Goal: Task Accomplishment & Management: Manage account settings

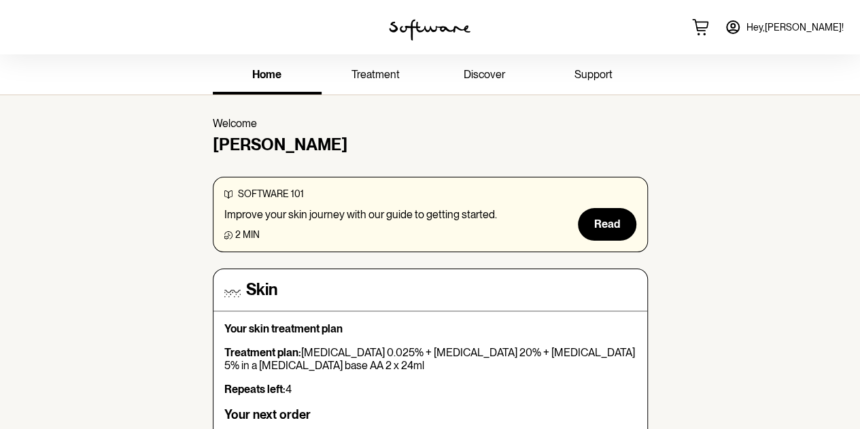
click at [741, 26] on icon at bounding box center [733, 27] width 16 height 16
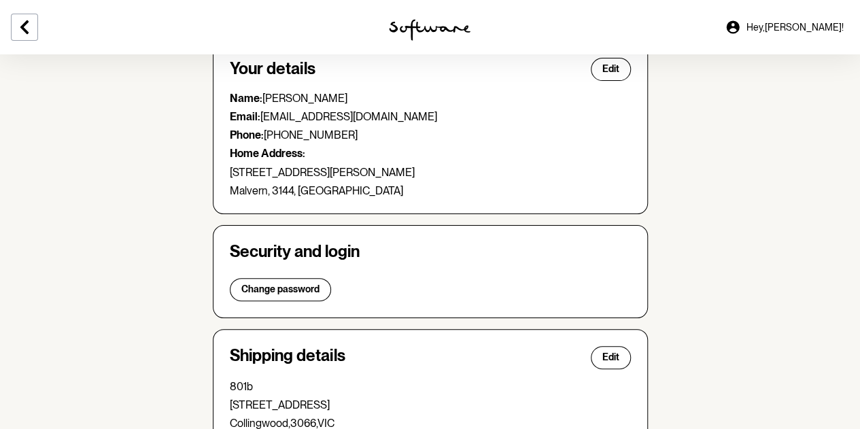
scroll to position [204, 0]
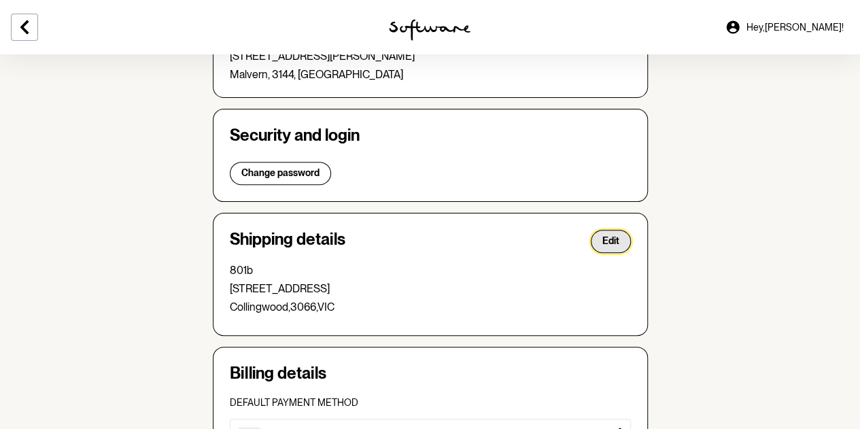
click at [627, 237] on button "Edit" at bounding box center [611, 241] width 40 height 23
select select "VIC"
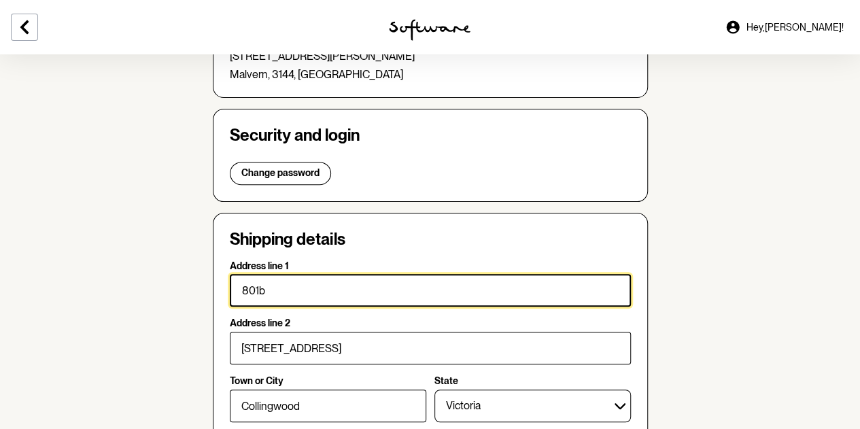
click at [241, 288] on input "801b" at bounding box center [430, 290] width 401 height 33
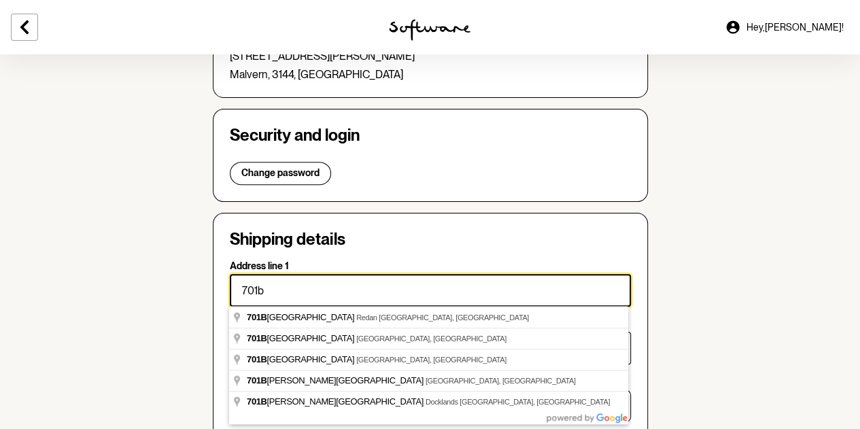
type input "701b"
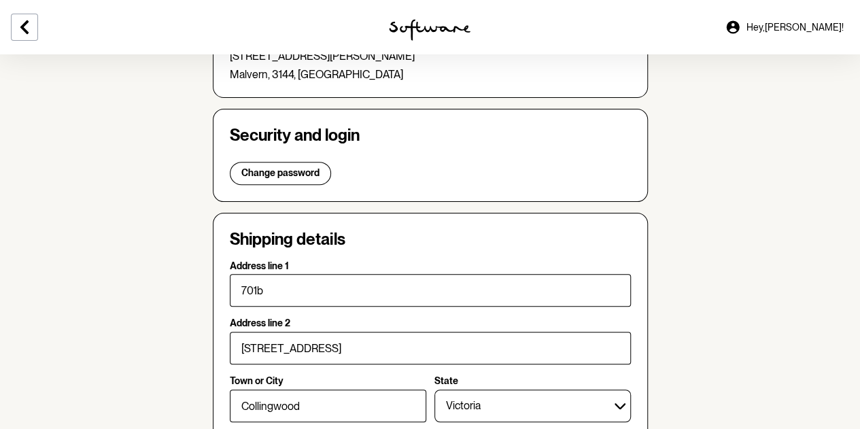
click at [713, 283] on section "Account Your details Edit Name: [PERSON_NAME] Email: [EMAIL_ADDRESS][DOMAIN_NAM…" at bounding box center [430, 406] width 860 height 1113
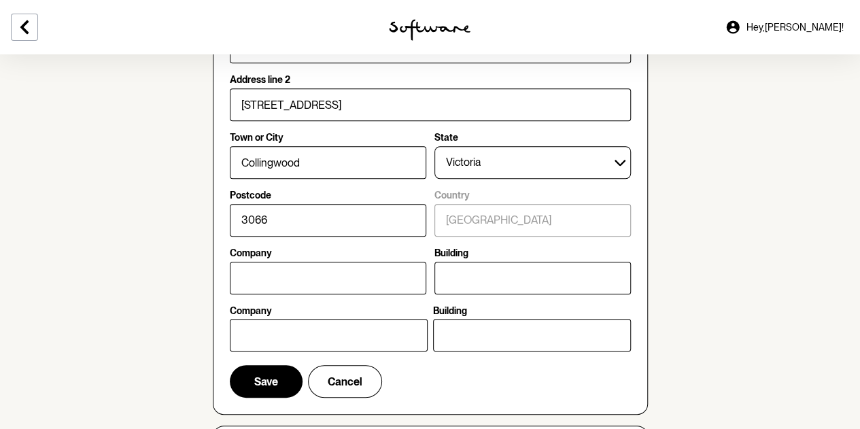
scroll to position [476, 0]
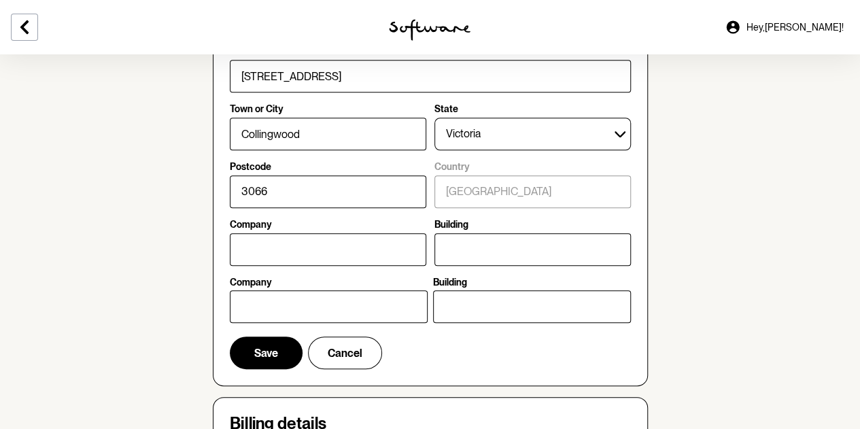
click at [224, 362] on div "Shipping details Address line 1 701b Address line [GEOGRAPHIC_DATA] or City [GE…" at bounding box center [430, 164] width 435 height 446
click at [249, 357] on button "Save" at bounding box center [266, 353] width 73 height 33
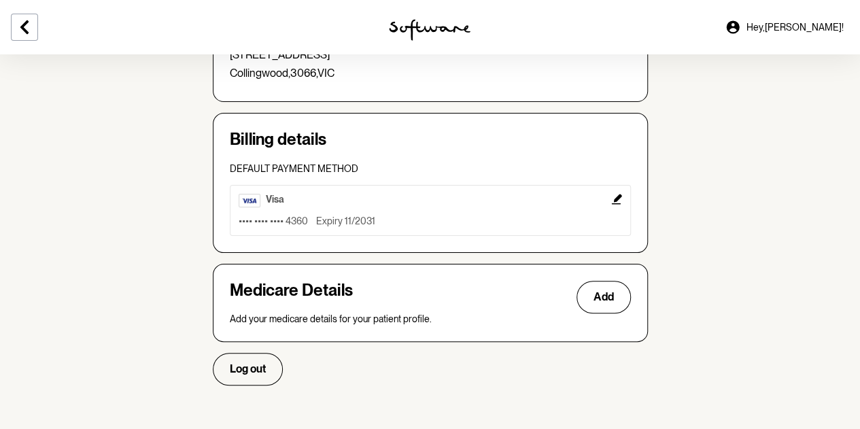
scroll to position [434, 0]
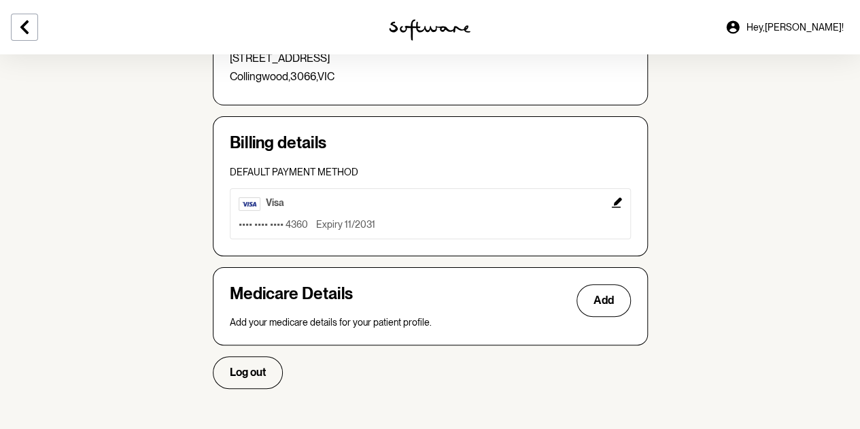
click at [571, 295] on div "Medicare Details Add" at bounding box center [430, 300] width 401 height 33
drag, startPoint x: 597, startPoint y: 296, endPoint x: 619, endPoint y: 294, distance: 22.5
click at [597, 296] on span "Add" at bounding box center [604, 300] width 20 height 13
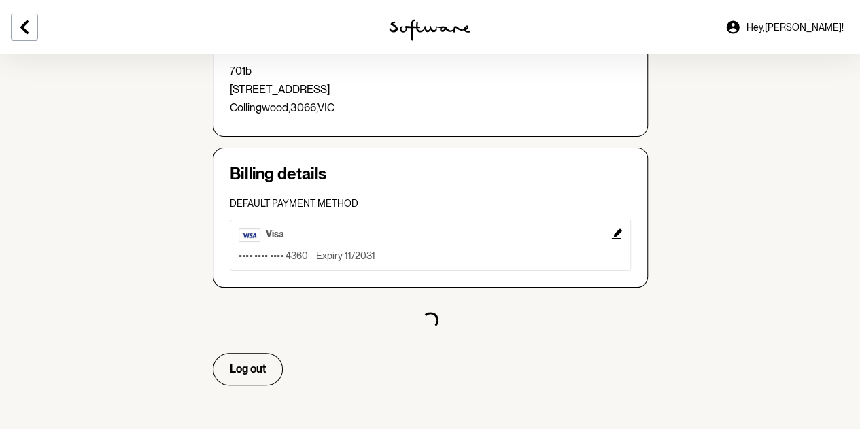
select select "F"
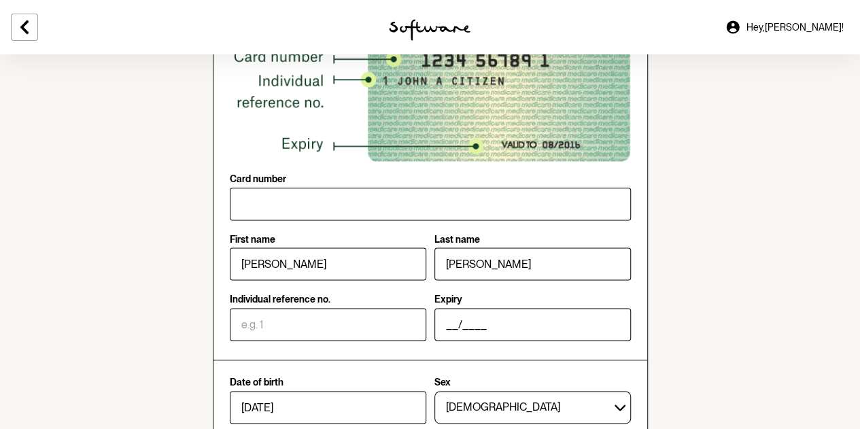
scroll to position [756, 0]
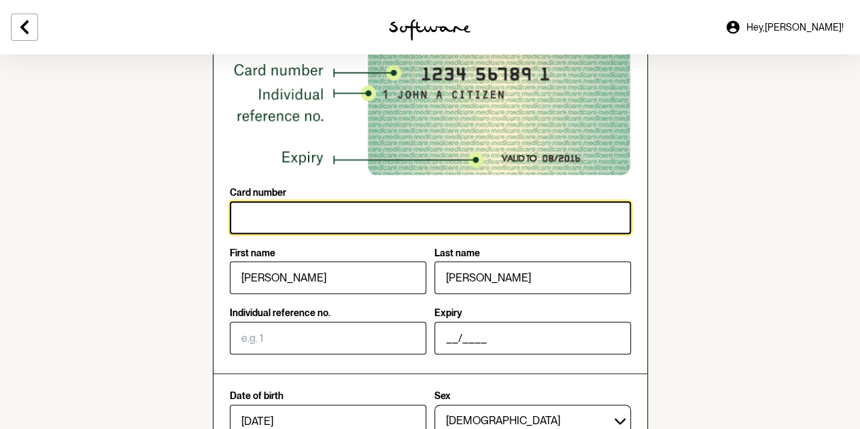
click at [367, 220] on input "Card number" at bounding box center [430, 217] width 401 height 33
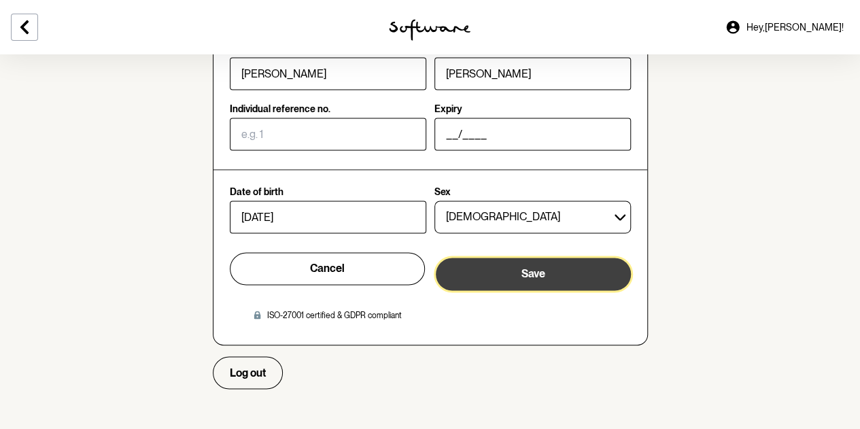
click at [517, 277] on button "Save" at bounding box center [533, 274] width 195 height 33
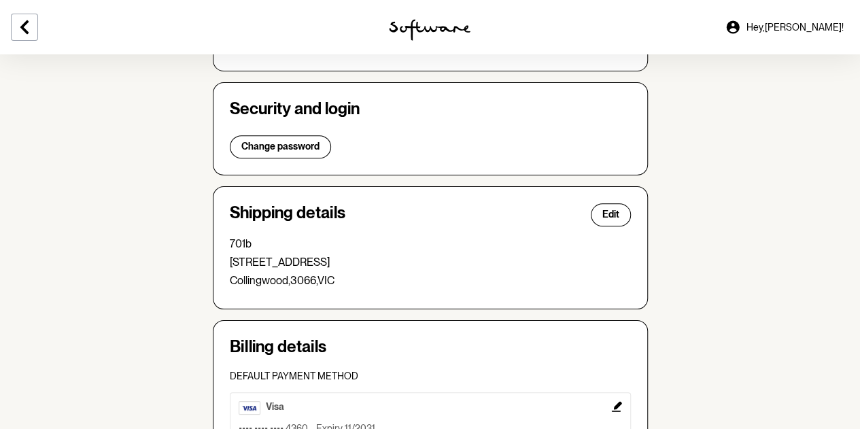
scroll to position [0, 0]
